Goal: Transaction & Acquisition: Purchase product/service

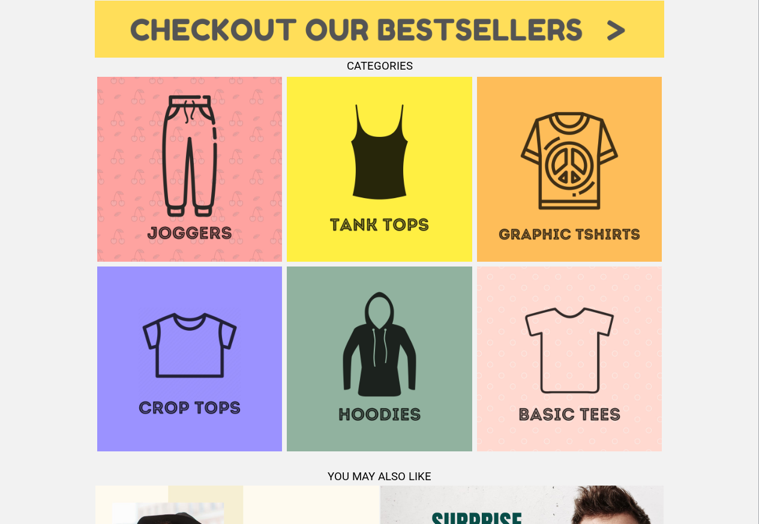
scroll to position [864, 0]
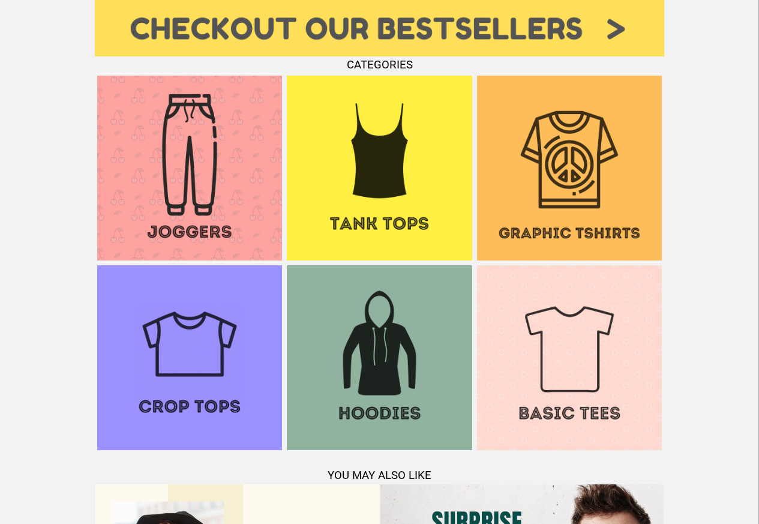
click at [601, 221] on img at bounding box center [569, 168] width 185 height 185
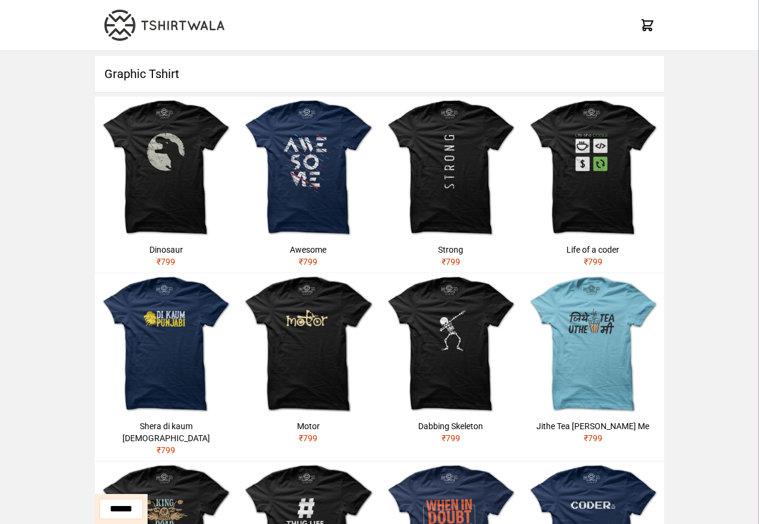
scroll to position [331, 0]
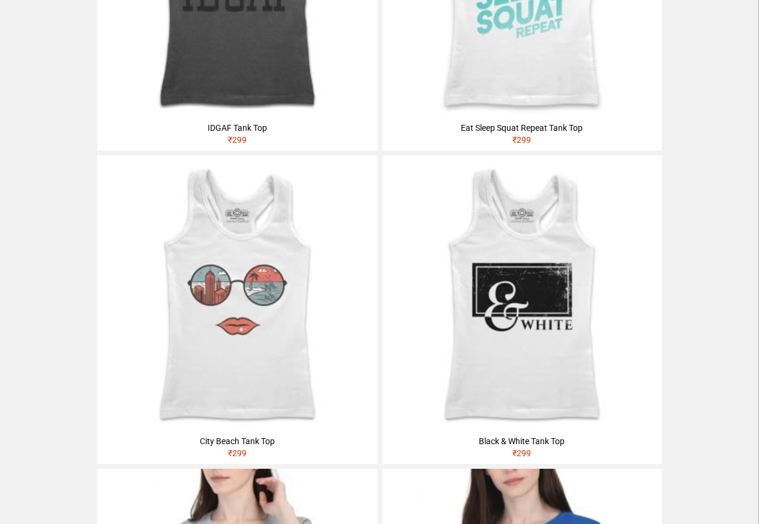
scroll to position [2161, 0]
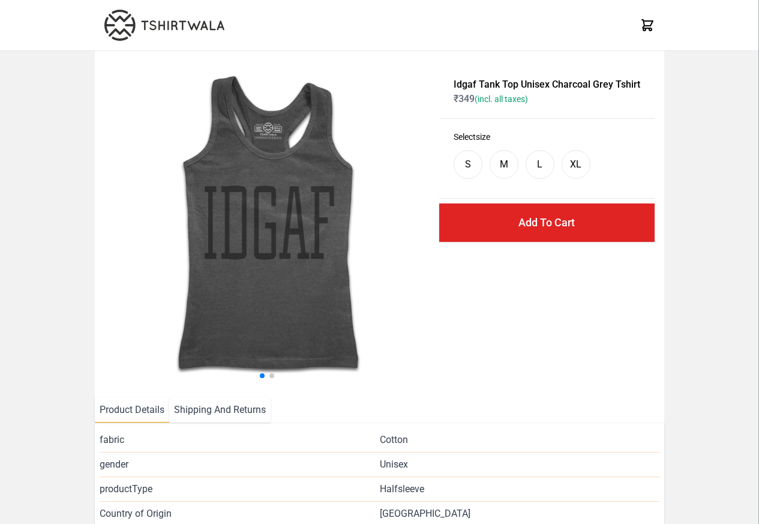
click at [163, 83] on img at bounding box center [268, 225] width 328 height 328
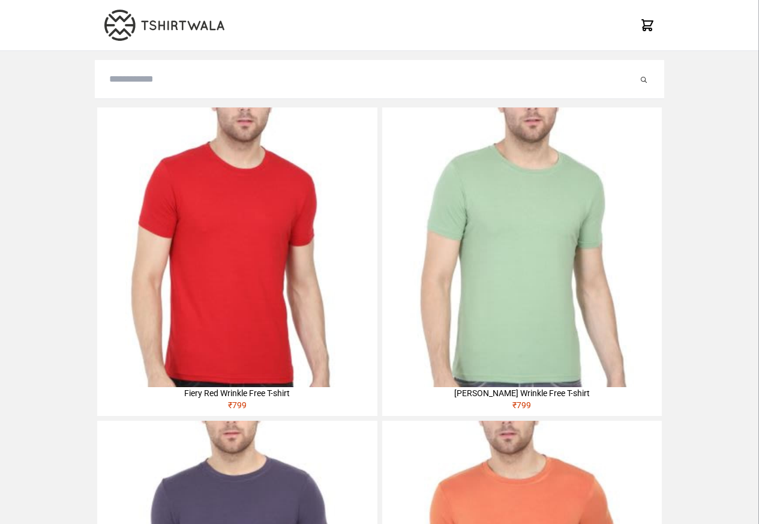
click at [142, 80] on input "search" at bounding box center [373, 79] width 529 height 14
paste input "**********"
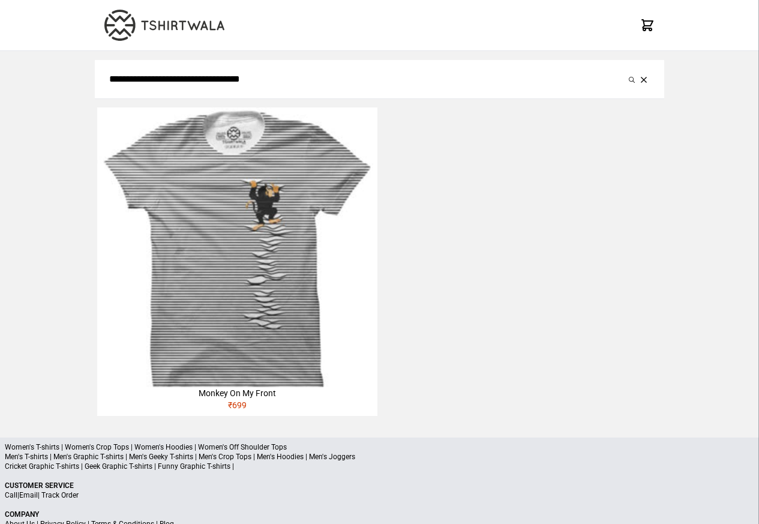
type input "**********"
click at [626, 72] on button "submit" at bounding box center [632, 79] width 12 height 14
click at [214, 395] on div "Monkey On My Front" at bounding box center [237, 393] width 280 height 12
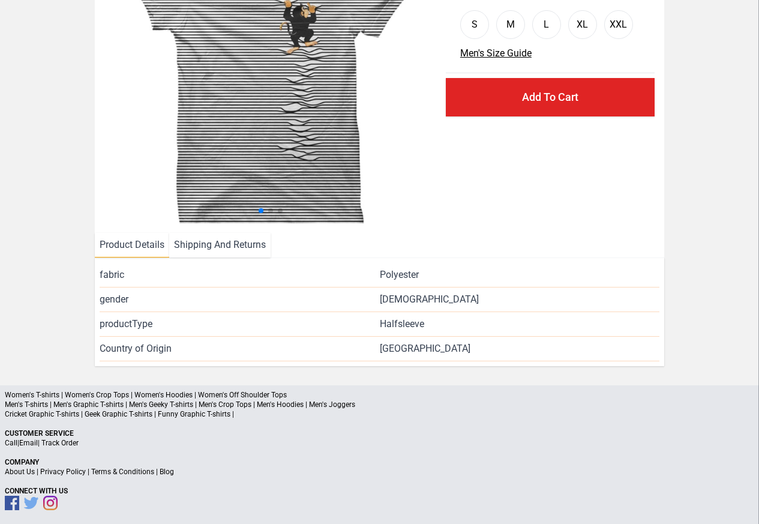
scroll to position [145, 0]
